Goal: Task Accomplishment & Management: Use online tool/utility

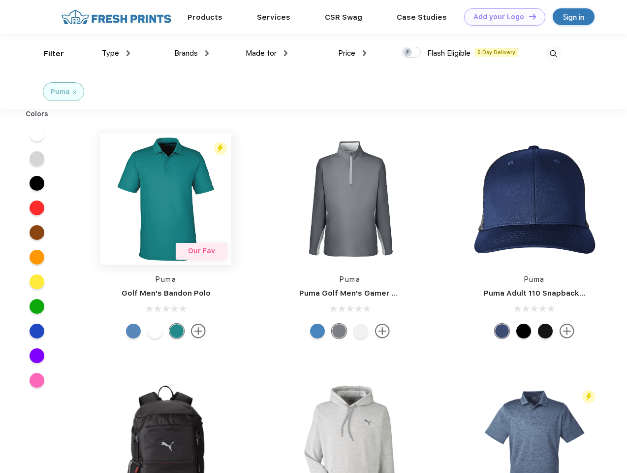
scroll to position [0, 0]
click at [501, 17] on link "Add your Logo Design Tool" at bounding box center [504, 16] width 81 height 17
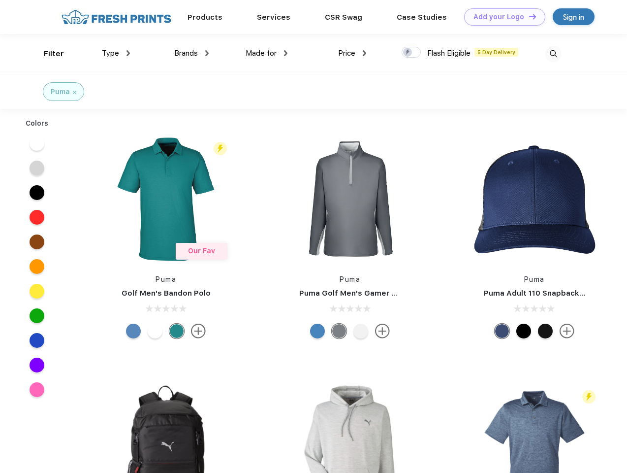
click at [0, 0] on div "Design Tool" at bounding box center [0, 0] width 0 height 0
click at [528, 16] on link "Add your Logo Design Tool" at bounding box center [504, 16] width 81 height 17
click at [47, 54] on div "Filter" at bounding box center [54, 53] width 20 height 11
click at [116, 53] on span "Type" at bounding box center [110, 53] width 17 height 9
click at [192, 53] on span "Brands" at bounding box center [186, 53] width 24 height 9
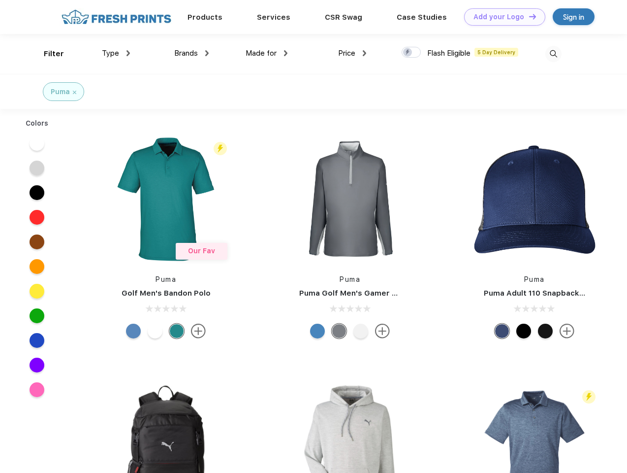
click at [267, 53] on span "Made for" at bounding box center [261, 53] width 31 height 9
click at [352, 53] on span "Price" at bounding box center [346, 53] width 17 height 9
click at [412, 53] on div at bounding box center [411, 52] width 19 height 11
click at [408, 53] on input "checkbox" at bounding box center [405, 49] width 6 height 6
click at [553, 54] on img at bounding box center [553, 54] width 16 height 16
